Goal: Information Seeking & Learning: Check status

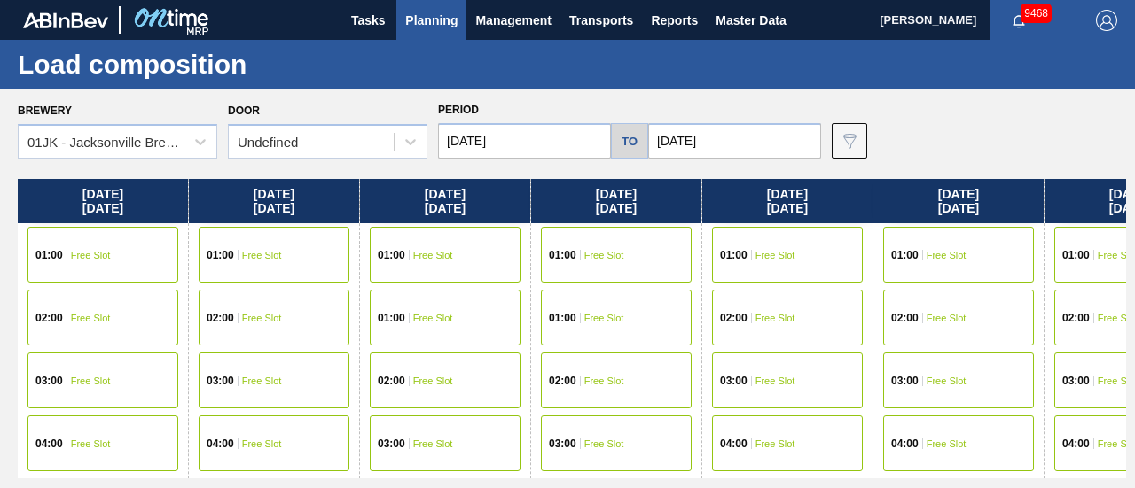
scroll to position [355, 447]
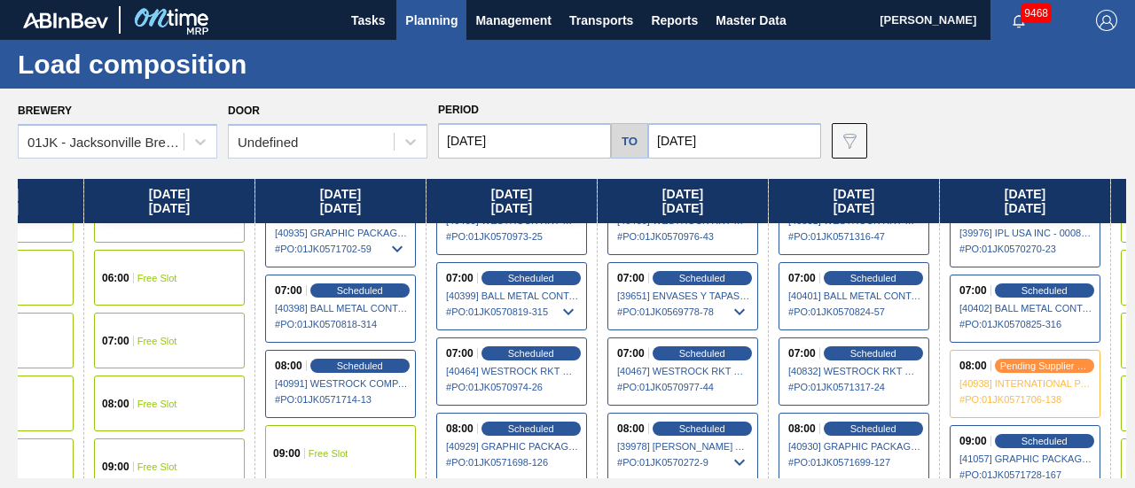
click at [443, 27] on span "Planning" at bounding box center [431, 20] width 52 height 21
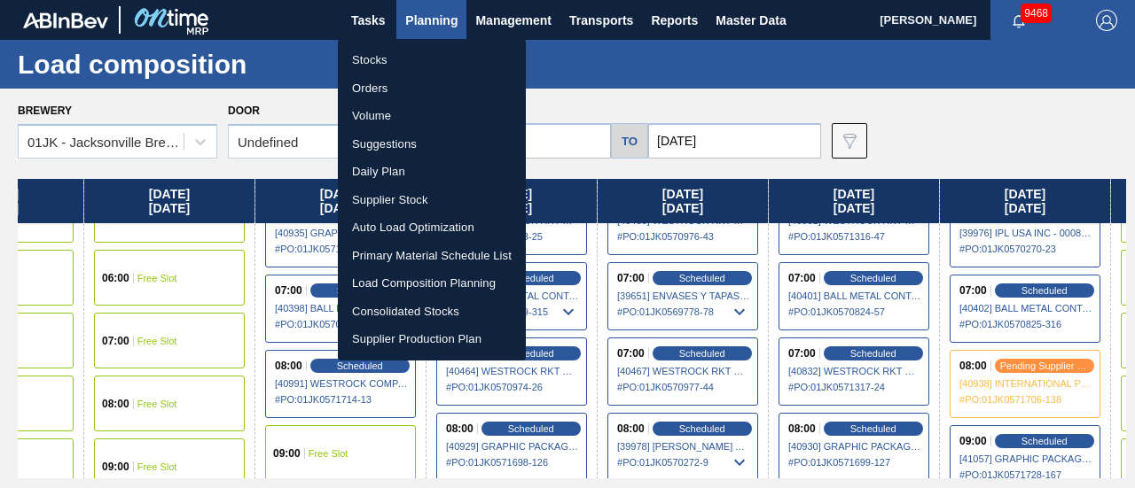
click at [402, 81] on li "Orders" at bounding box center [432, 88] width 188 height 28
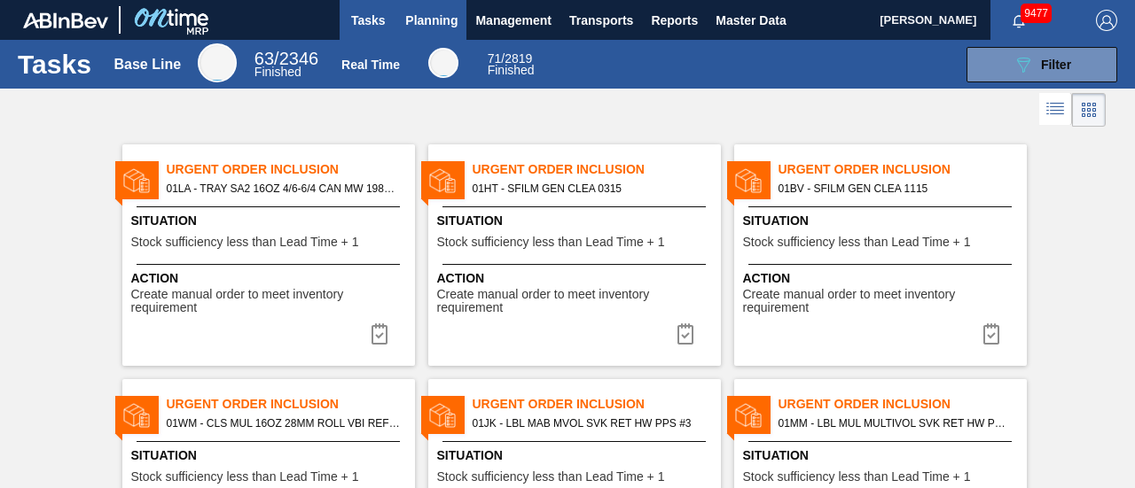
click at [419, 17] on span "Planning" at bounding box center [431, 20] width 52 height 21
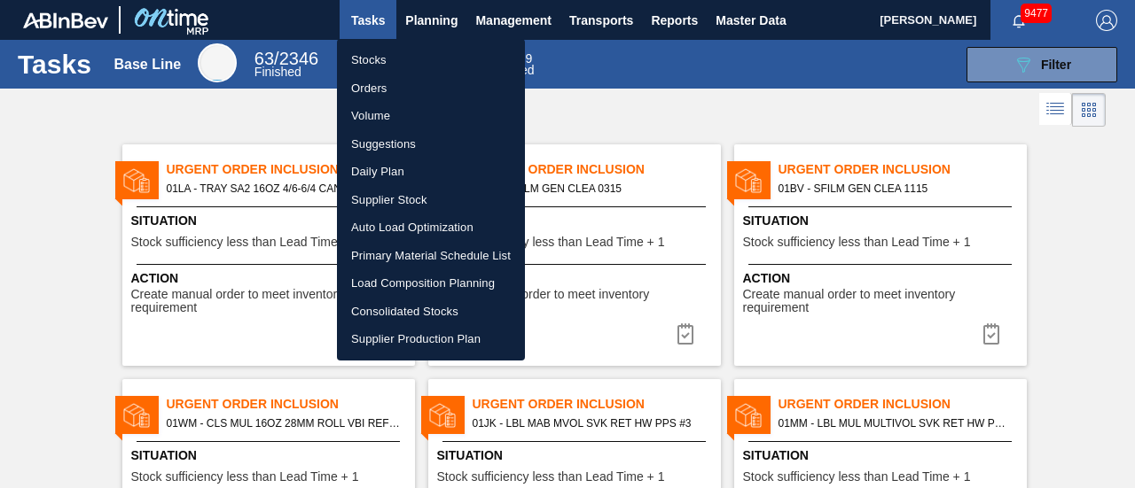
click at [377, 82] on li "Orders" at bounding box center [431, 88] width 188 height 28
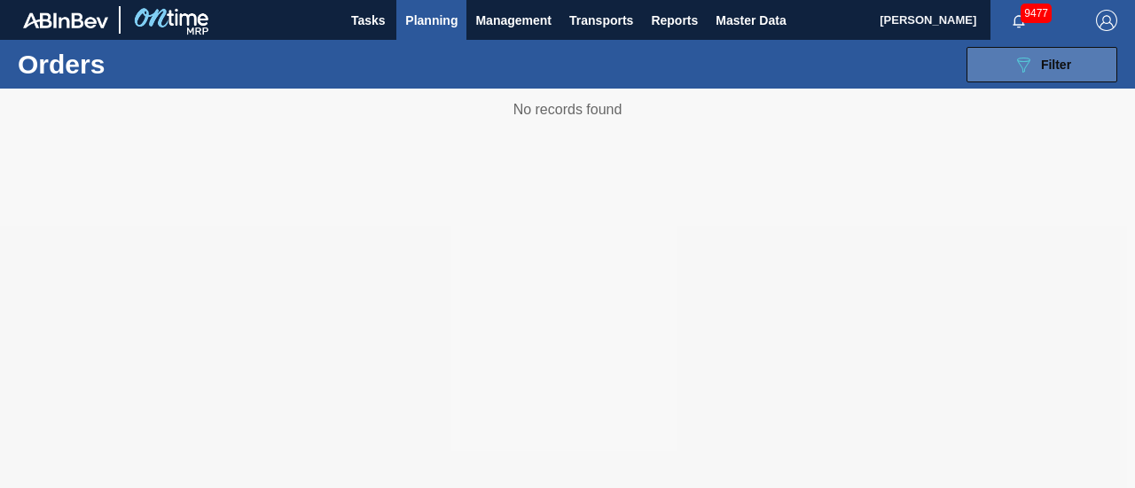
click at [1014, 67] on icon "089F7B8B-B2A5-4AFE-B5C0-19BA573D28AC" at bounding box center [1022, 64] width 21 height 21
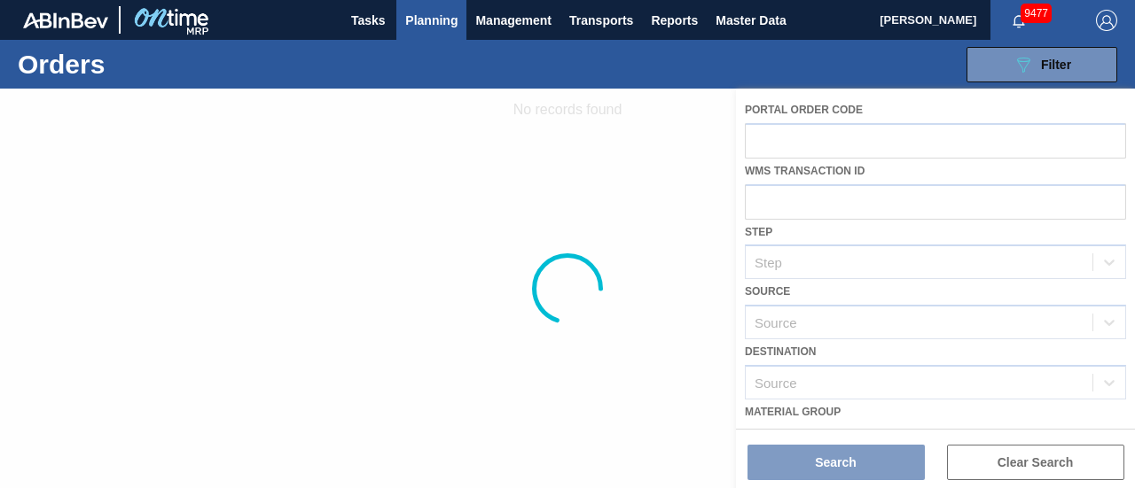
click at [751, 68] on div "089F7B8B-B2A5-4AFE-B5C0-19BA573D28AC Filter Portal Order Code WMS Transaction I…" at bounding box center [693, 64] width 863 height 53
click at [631, 65] on div "089F7B8B-B2A5-4AFE-B5C0-19BA573D28AC Filter Portal Order Code WMS Transaction I…" at bounding box center [693, 64] width 863 height 53
click at [727, 267] on div at bounding box center [567, 289] width 1135 height 400
drag, startPoint x: 492, startPoint y: 177, endPoint x: 466, endPoint y: 160, distance: 30.7
click at [480, 167] on div at bounding box center [567, 289] width 1135 height 400
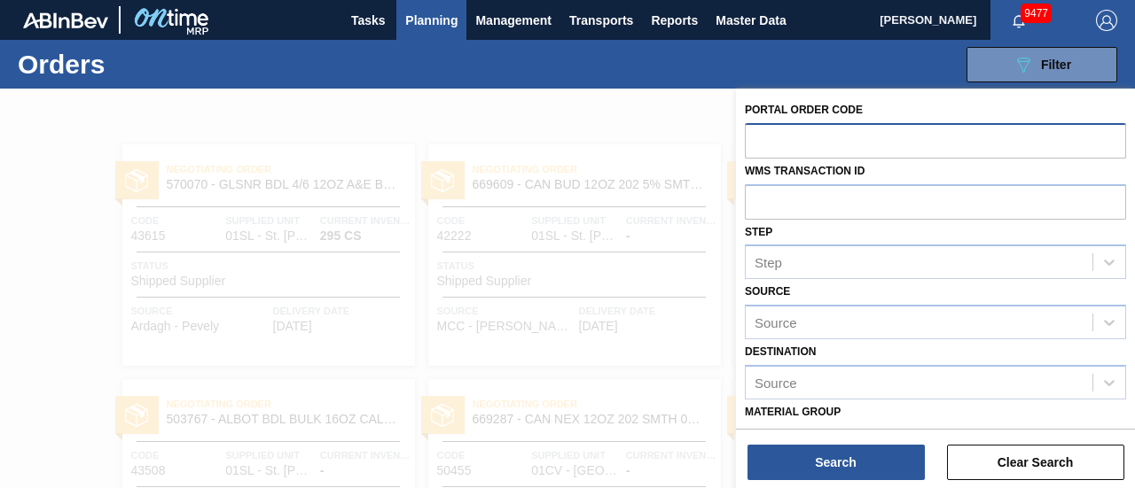
click at [911, 137] on input "text" at bounding box center [935, 140] width 381 height 34
click at [349, 110] on div at bounding box center [567, 333] width 1135 height 488
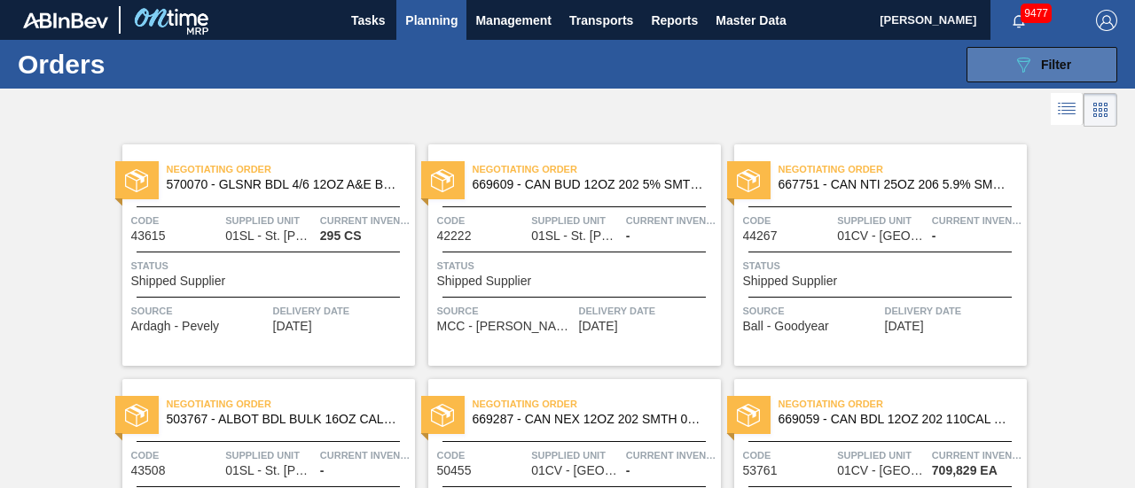
click at [1093, 53] on button "089F7B8B-B2A5-4AFE-B5C0-19BA573D28AC Filter" at bounding box center [1041, 64] width 151 height 35
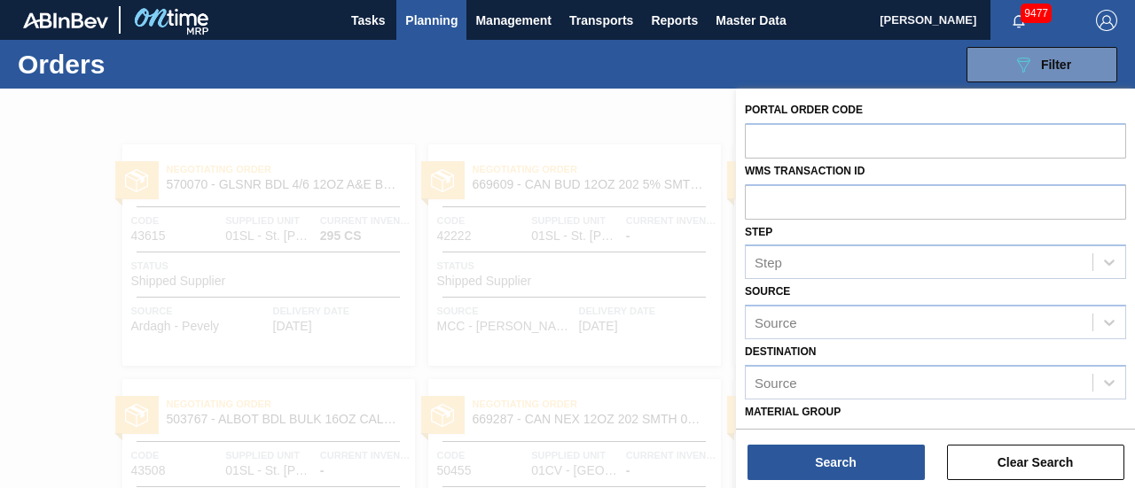
drag, startPoint x: 649, startPoint y: 104, endPoint x: 570, endPoint y: 58, distance: 91.4
click at [649, 104] on div at bounding box center [567, 333] width 1135 height 488
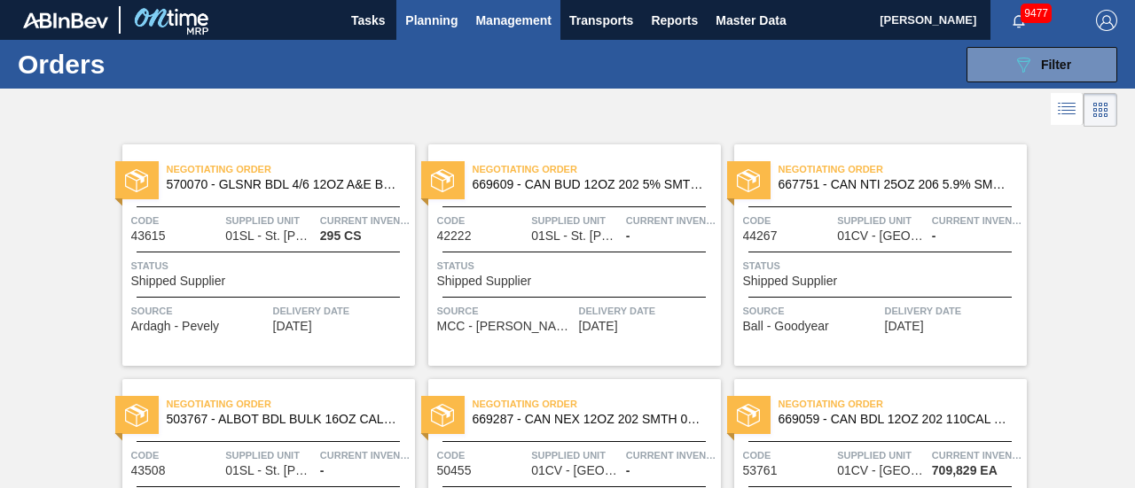
click at [515, 35] on button "Management" at bounding box center [513, 20] width 94 height 40
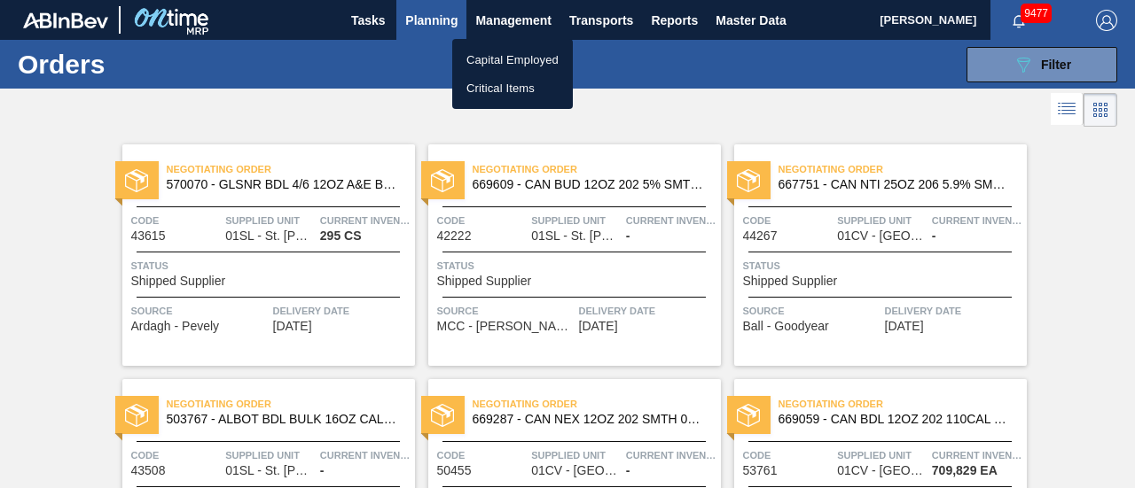
click at [433, 31] on div at bounding box center [567, 244] width 1135 height 488
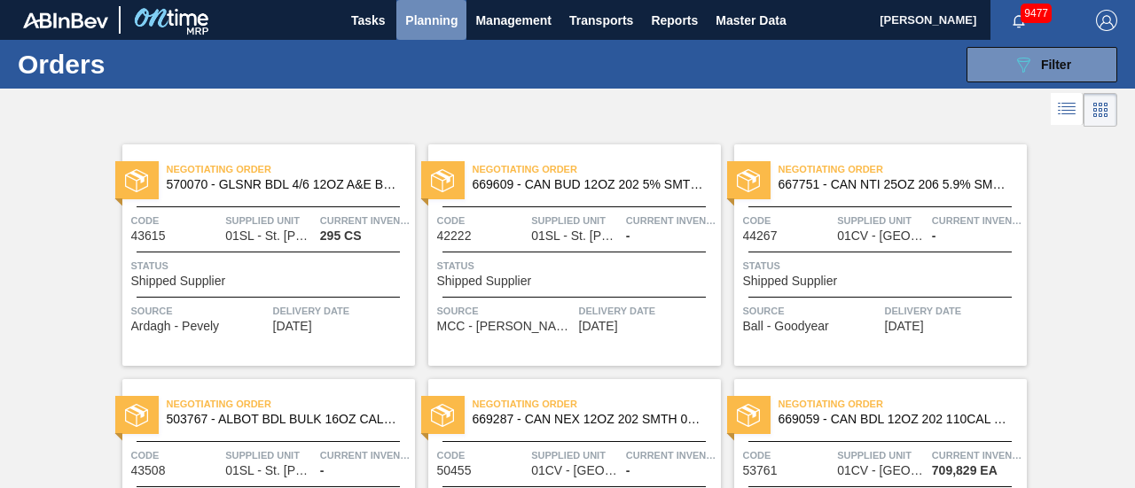
click at [431, 27] on span "Planning" at bounding box center [431, 20] width 52 height 21
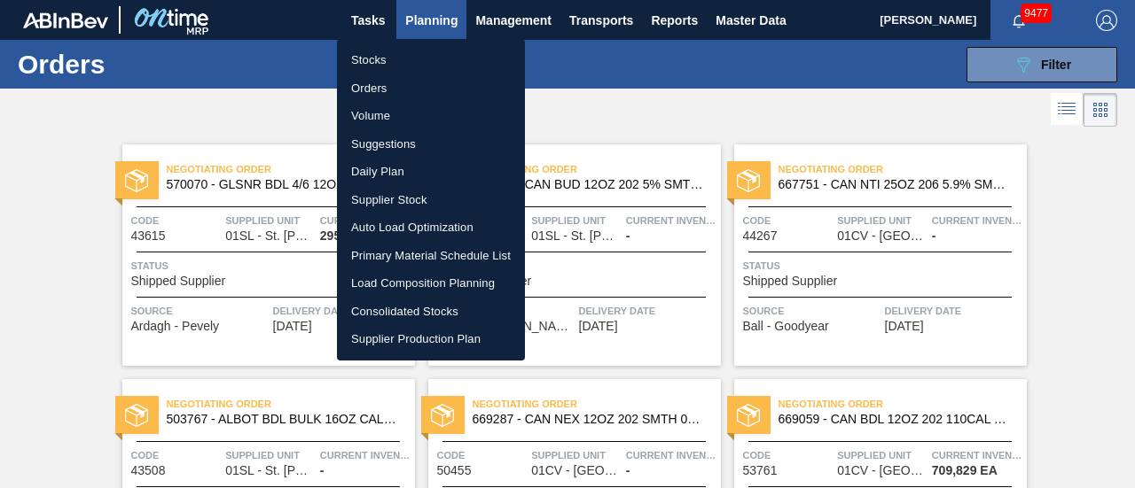
click at [411, 288] on li "Load Composition Planning" at bounding box center [431, 283] width 188 height 28
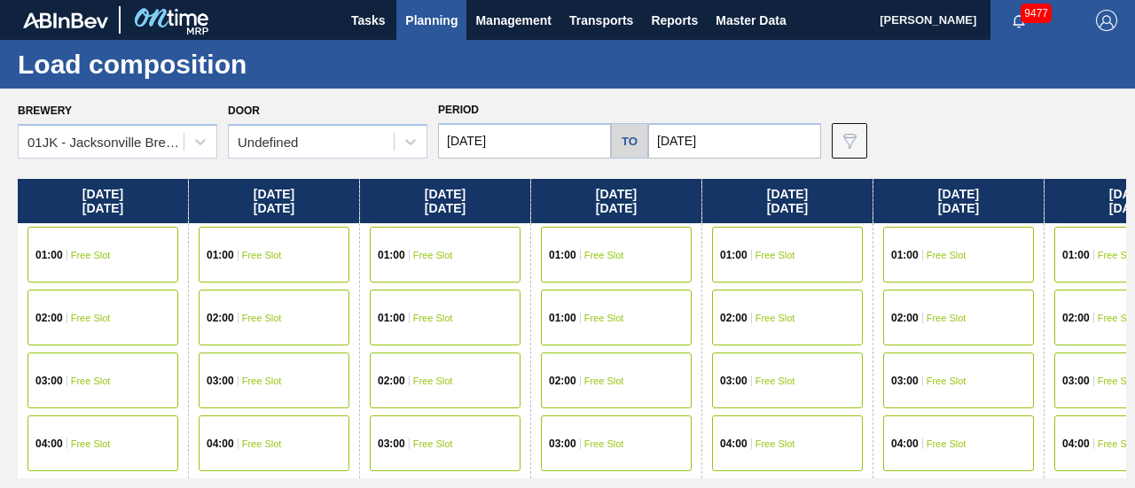
drag, startPoint x: 844, startPoint y: 298, endPoint x: 1023, endPoint y: 278, distance: 180.1
click at [1023, 278] on div "Thursday 08/07/2025 01:00 Free Slot 02:00 Free Slot 03:00 Free Slot 04:00 Free …" at bounding box center [572, 329] width 1108 height 300
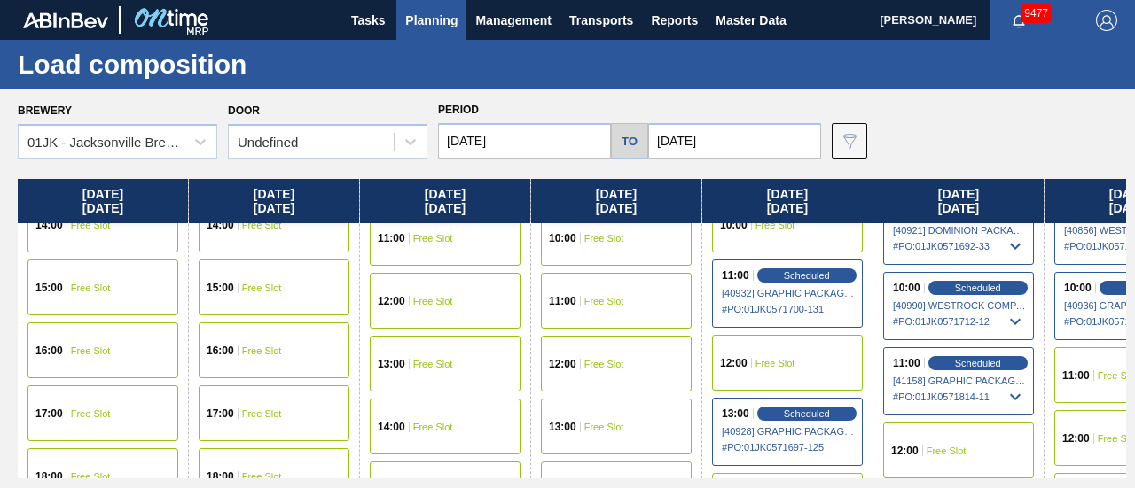
scroll to position [621, 0]
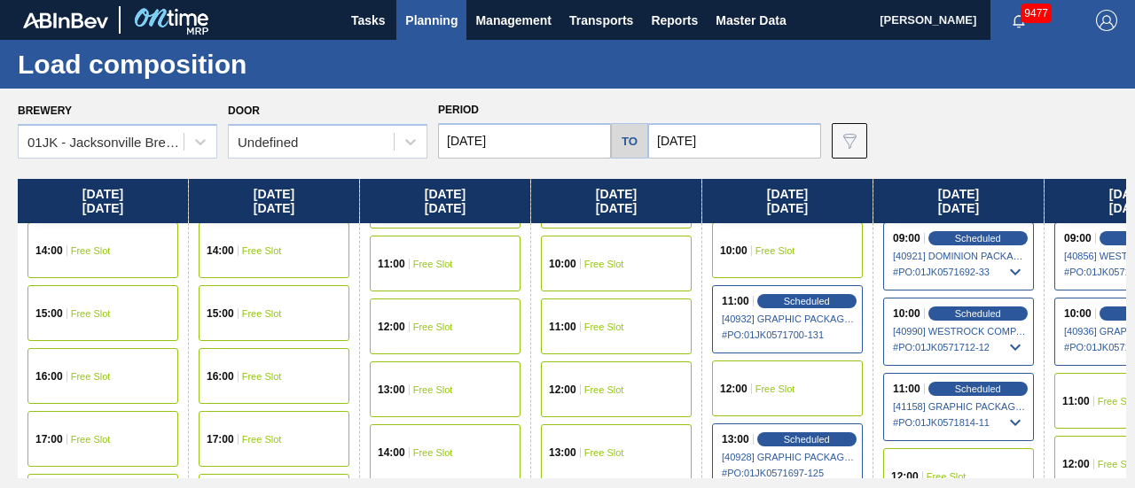
click at [431, 19] on span "Planning" at bounding box center [431, 20] width 52 height 21
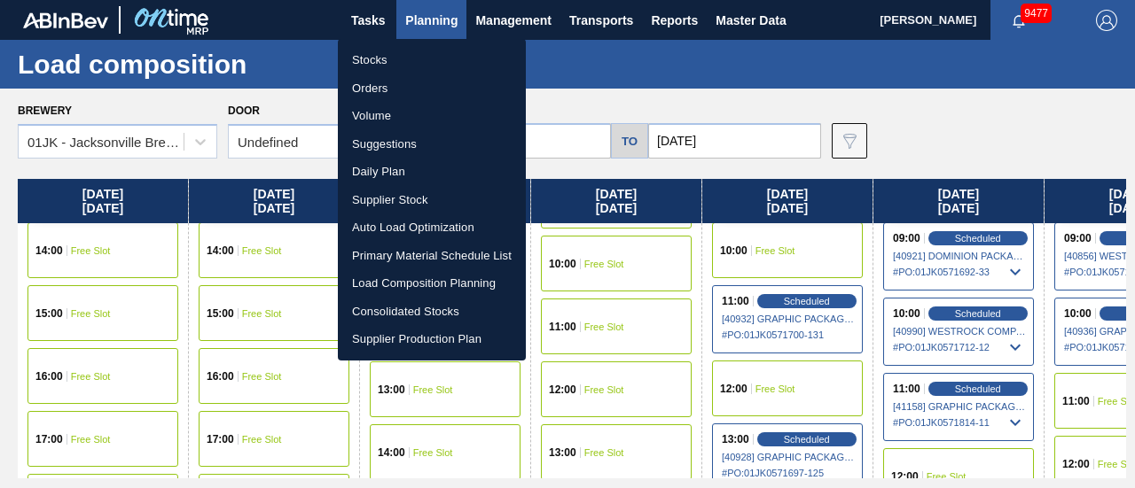
click at [382, 62] on li "Stocks" at bounding box center [432, 60] width 188 height 28
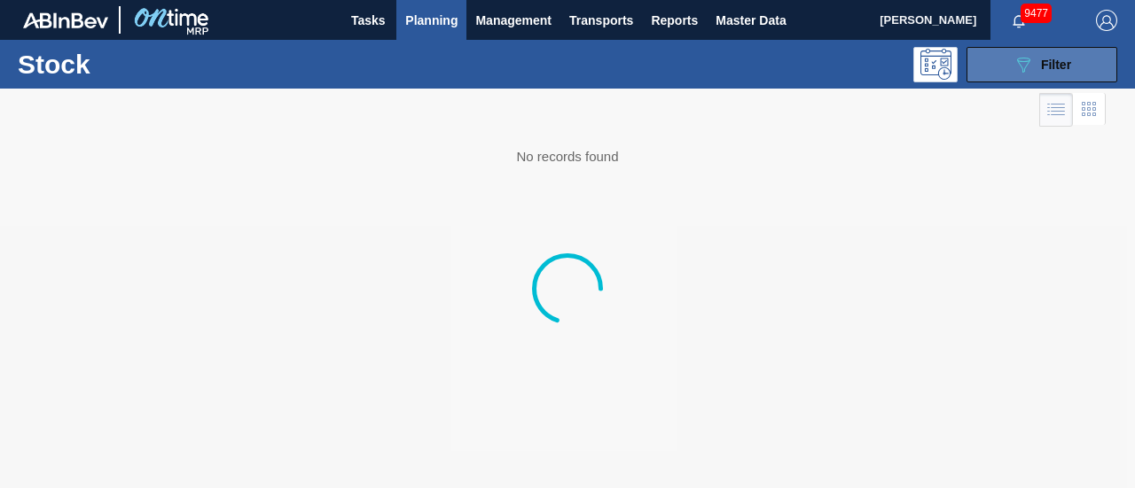
click at [1044, 59] on span "Filter" at bounding box center [1056, 65] width 30 height 14
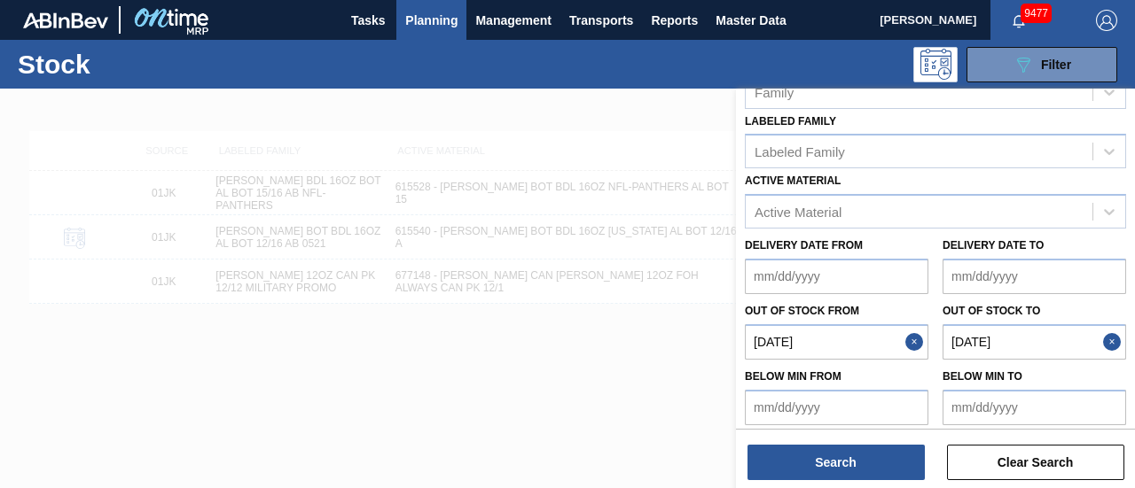
scroll to position [358, 0]
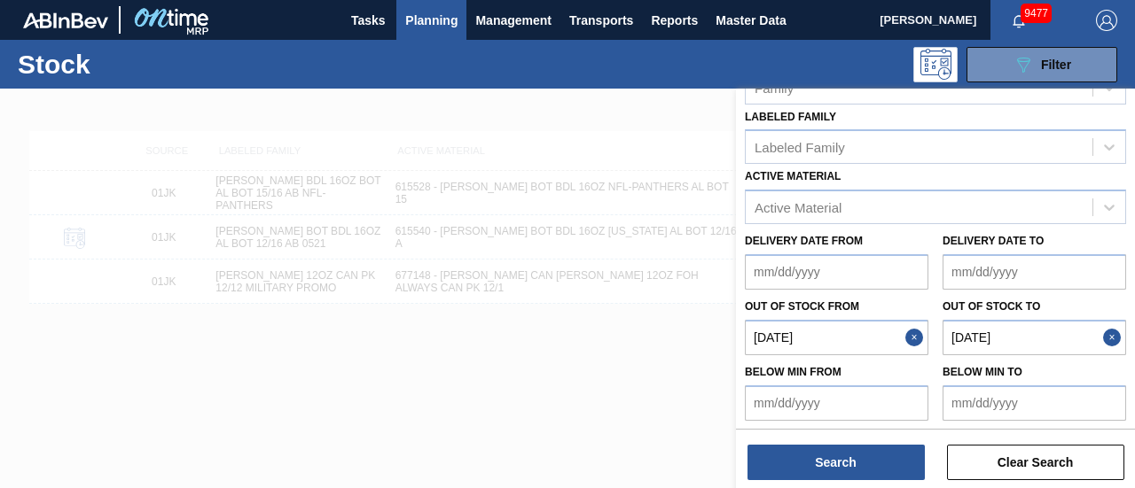
click at [910, 337] on button "Close" at bounding box center [916, 337] width 23 height 35
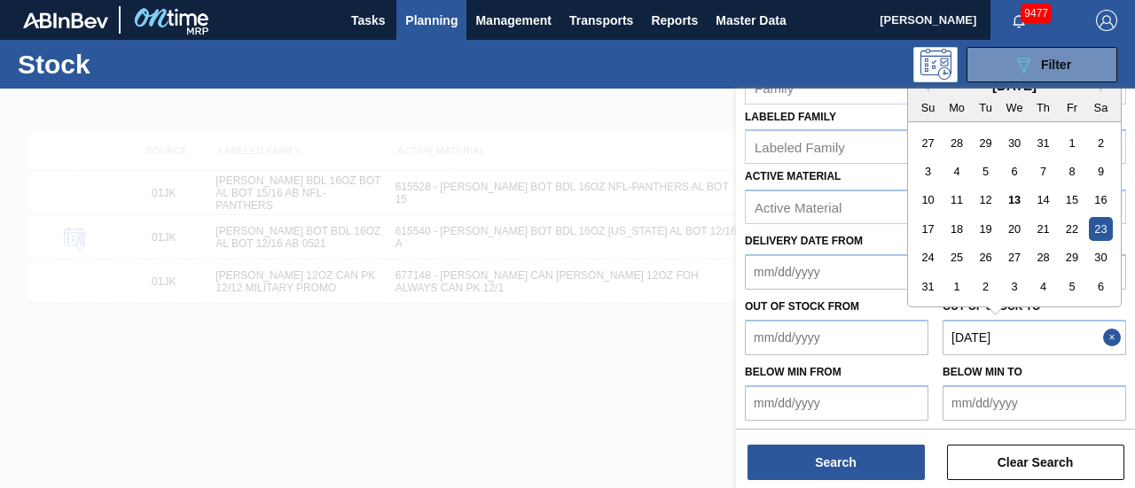
click at [1057, 320] on to "[DATE]" at bounding box center [1034, 337] width 184 height 35
click at [1106, 330] on button "Close" at bounding box center [1114, 337] width 23 height 35
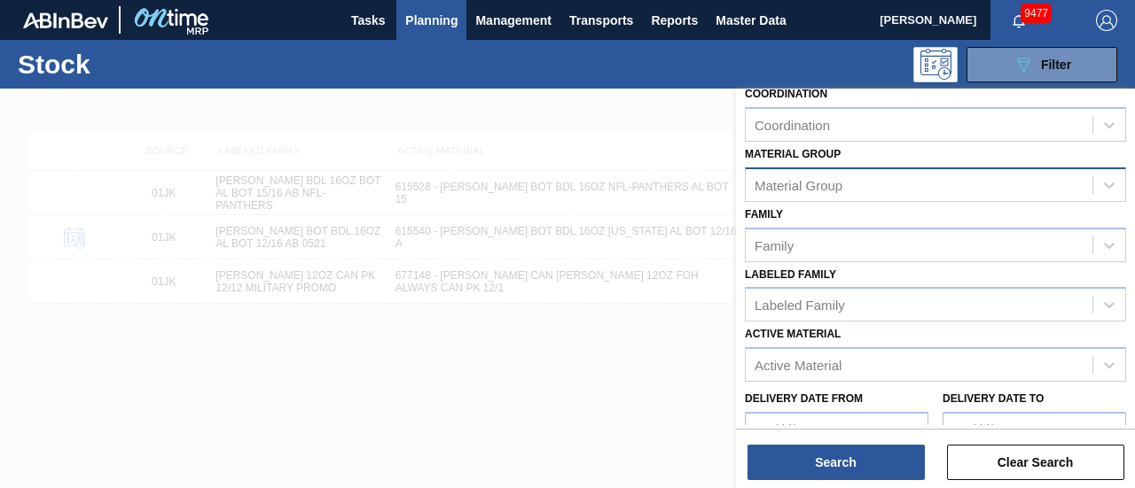
scroll to position [269, 0]
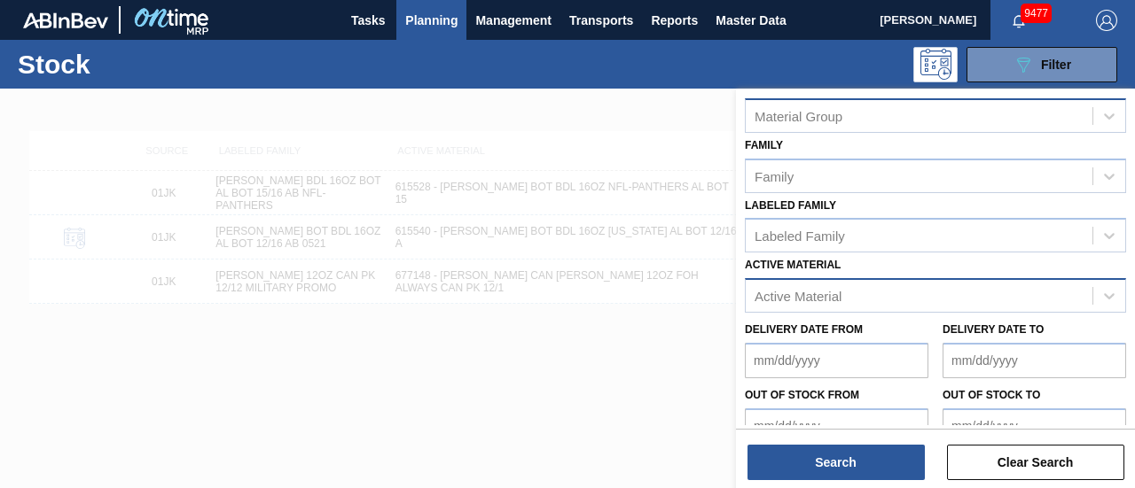
click at [849, 304] on div "Active Material" at bounding box center [919, 297] width 347 height 26
click at [807, 289] on div "Active Material" at bounding box center [797, 296] width 87 height 15
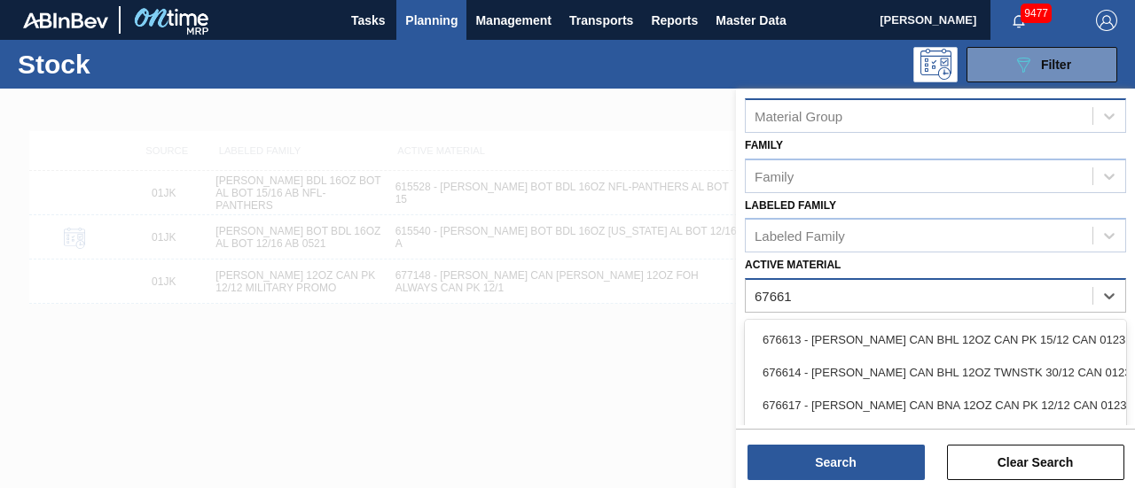
type Material "676618"
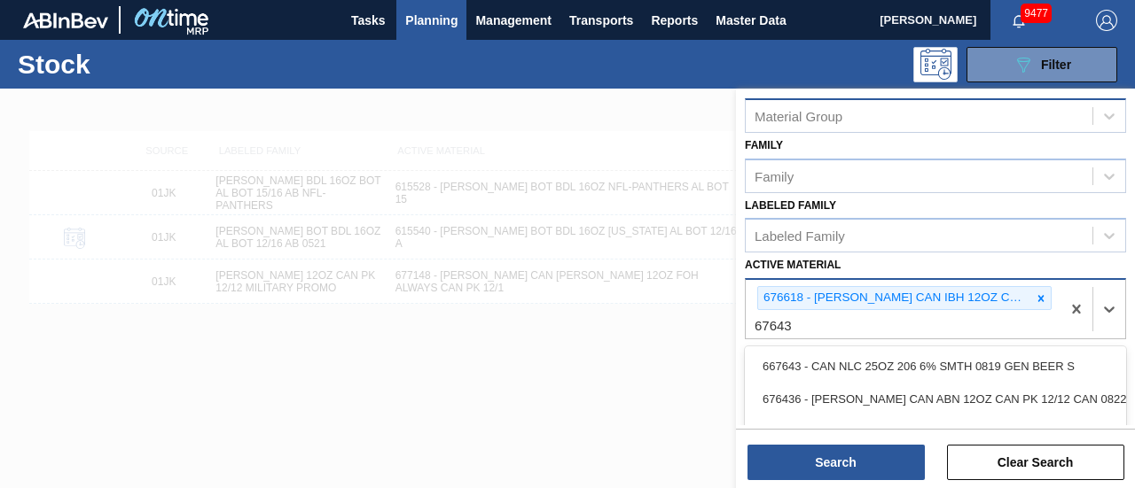
type Material "676437"
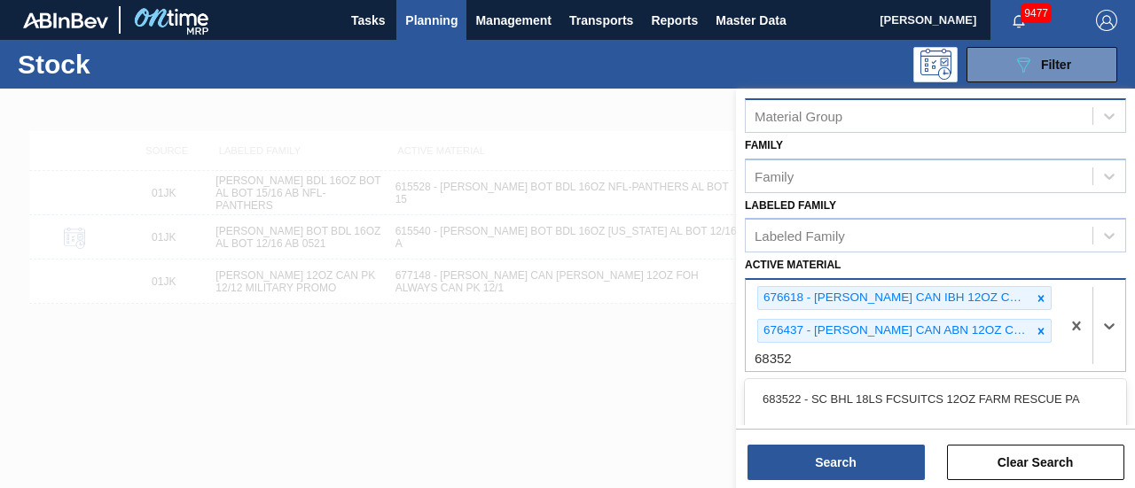
type Material "683525"
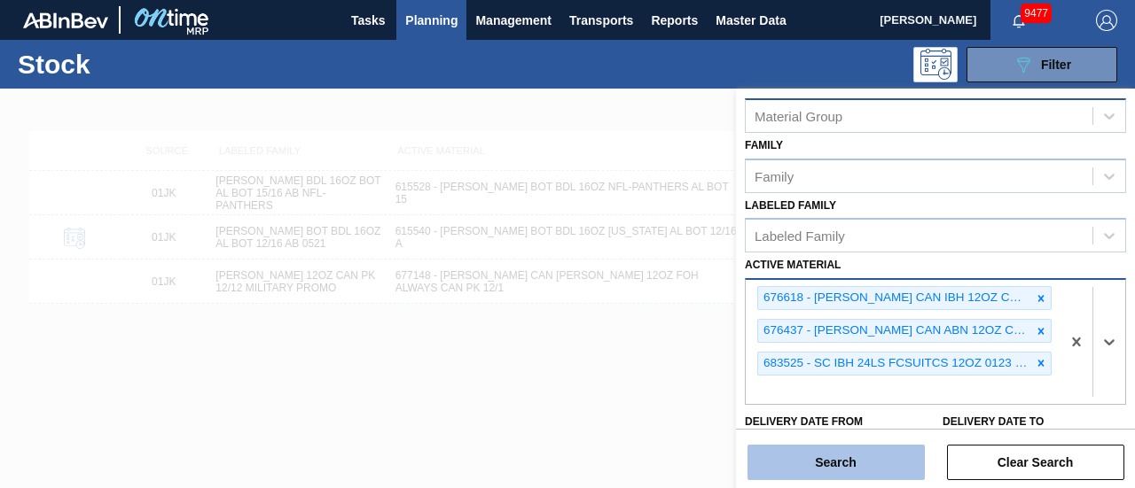
click at [870, 455] on button "Search" at bounding box center [835, 462] width 177 height 35
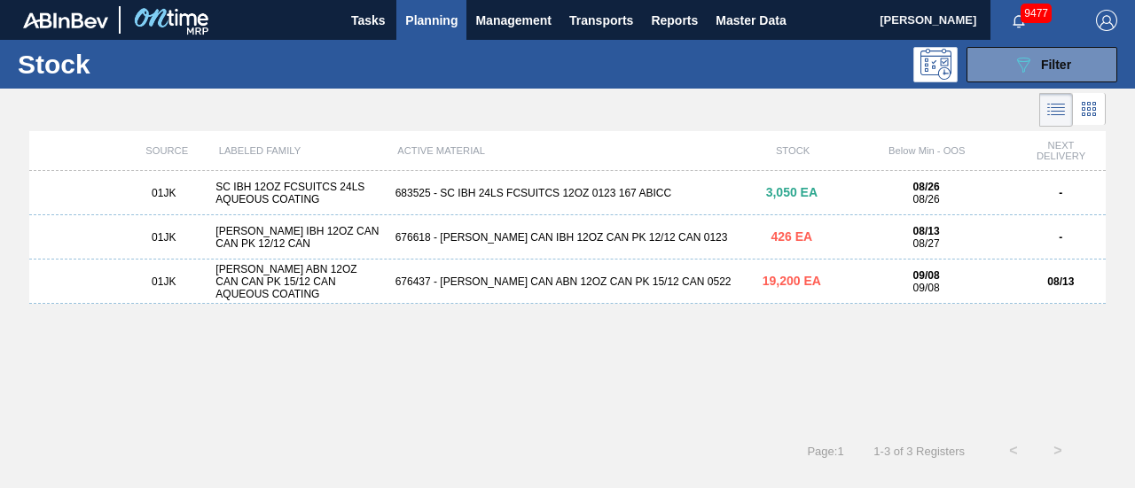
click at [808, 203] on div "01JK SC IBH 12OZ FCSUITCS 24LS AQUEOUS COATING 683525 - SC IBH 24LS FCSUITCS 12…" at bounding box center [567, 193] width 1076 height 44
